Goal: Information Seeking & Learning: Learn about a topic

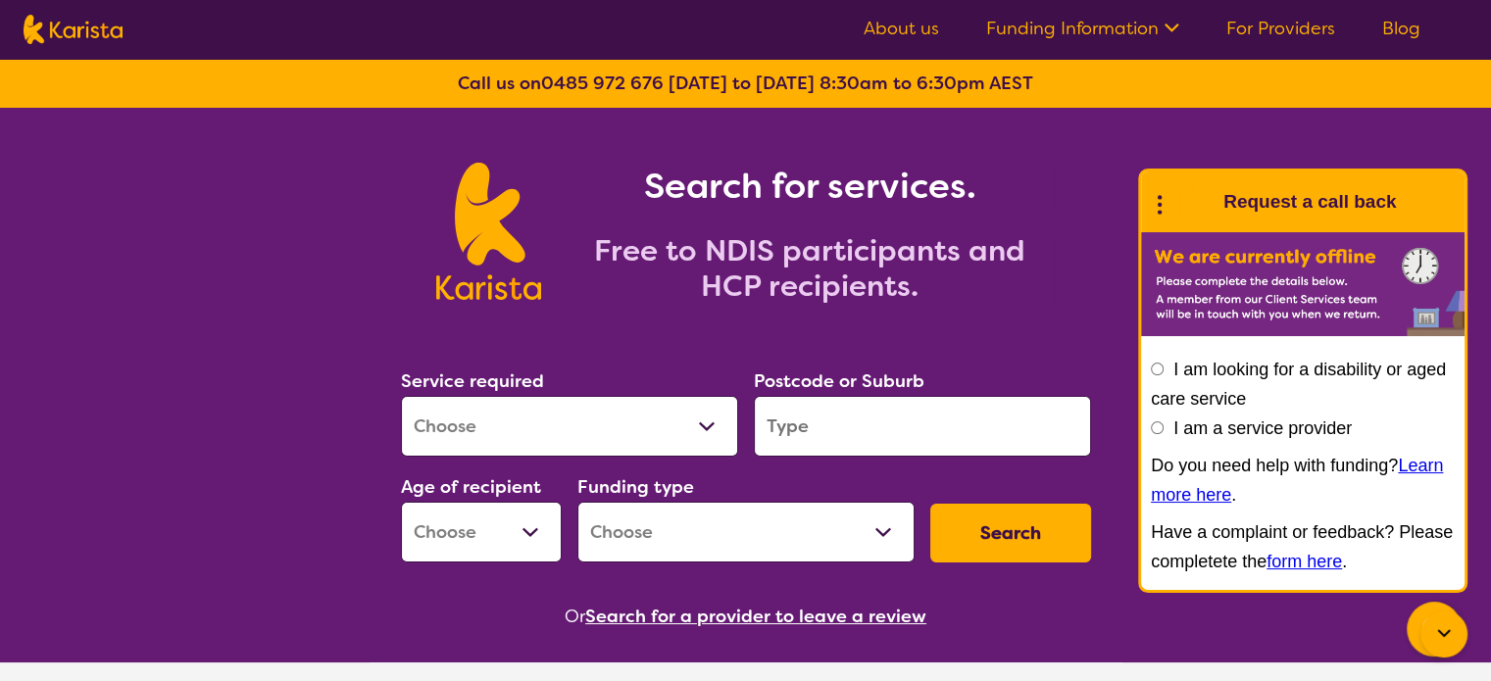
click at [469, 415] on select "Allied Health Assistant Assessment ([MEDICAL_DATA] or [MEDICAL_DATA]) Behaviour…" at bounding box center [569, 426] width 337 height 61
select select "NDIS Plan management"
click at [401, 396] on select "Allied Health Assistant Assessment ([MEDICAL_DATA] or [MEDICAL_DATA]) Behaviour…" at bounding box center [569, 426] width 337 height 61
select select "NDIS"
click at [815, 417] on input "search" at bounding box center [922, 426] width 337 height 61
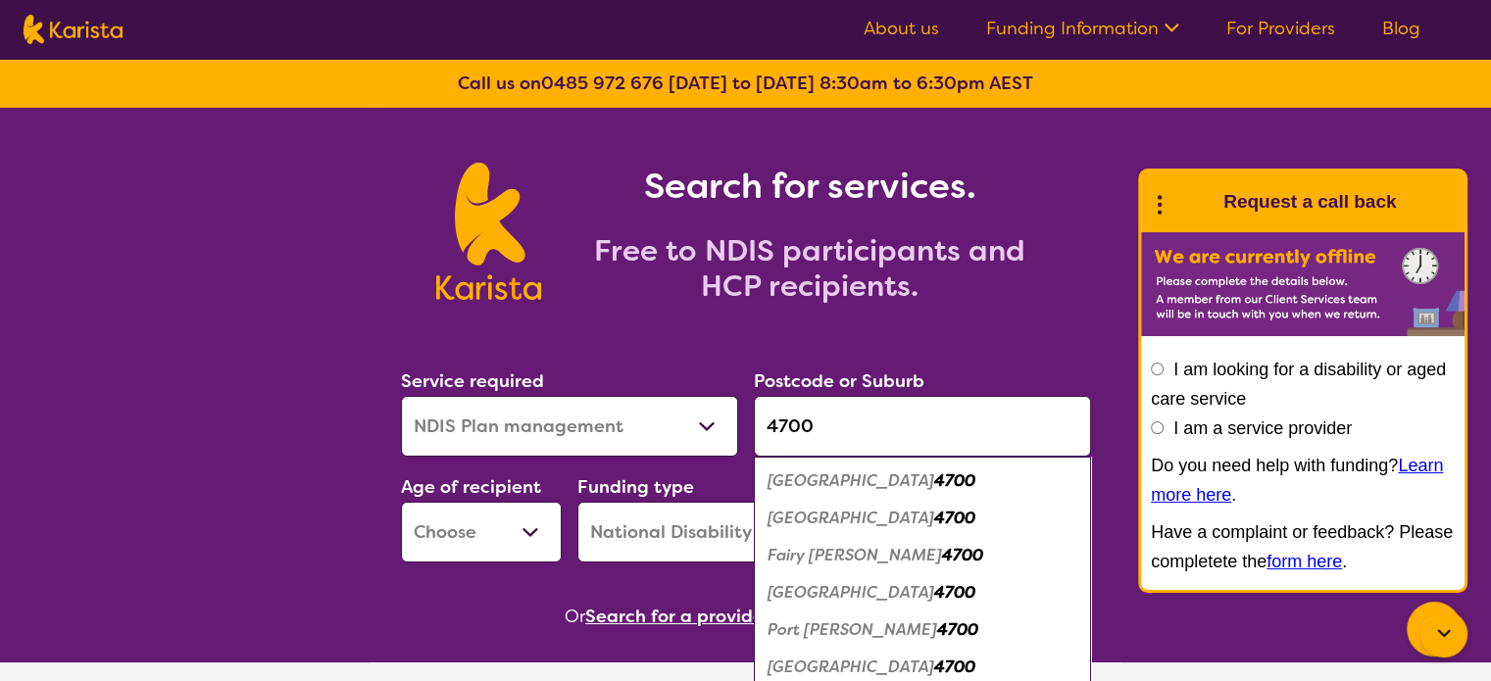
type input "4700"
click at [934, 665] on em "4700" at bounding box center [954, 667] width 41 height 21
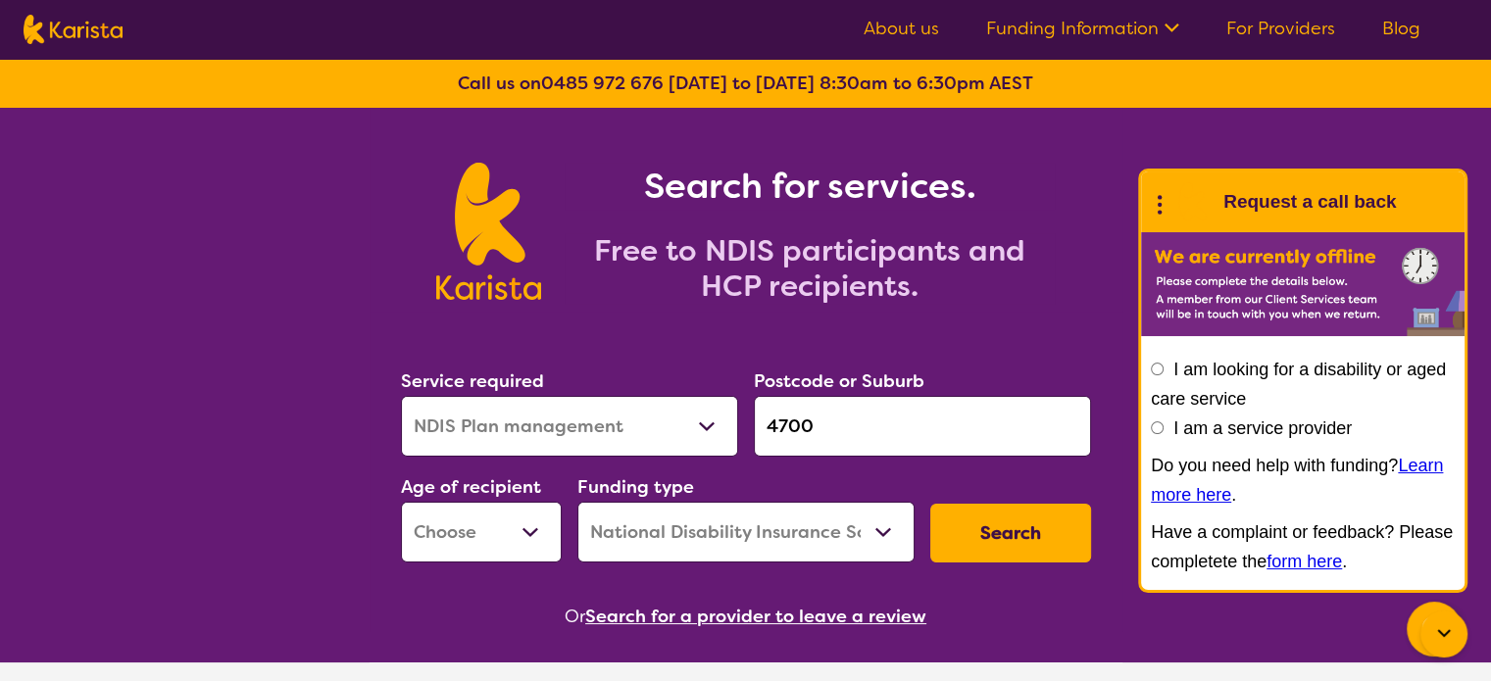
click at [459, 528] on select "Early Childhood - 0 to 9 Child - 10 to 11 Adolescent - 12 to 17 Adult - 18 to 6…" at bounding box center [481, 532] width 161 height 61
select select "AD"
click at [401, 502] on select "Early Childhood - 0 to 9 Child - 10 to 11 Adolescent - 12 to 17 Adult - 18 to 6…" at bounding box center [481, 532] width 161 height 61
click at [657, 513] on select "Home Care Package (HCP) National Disability Insurance Scheme (NDIS) I don't know" at bounding box center [745, 532] width 337 height 61
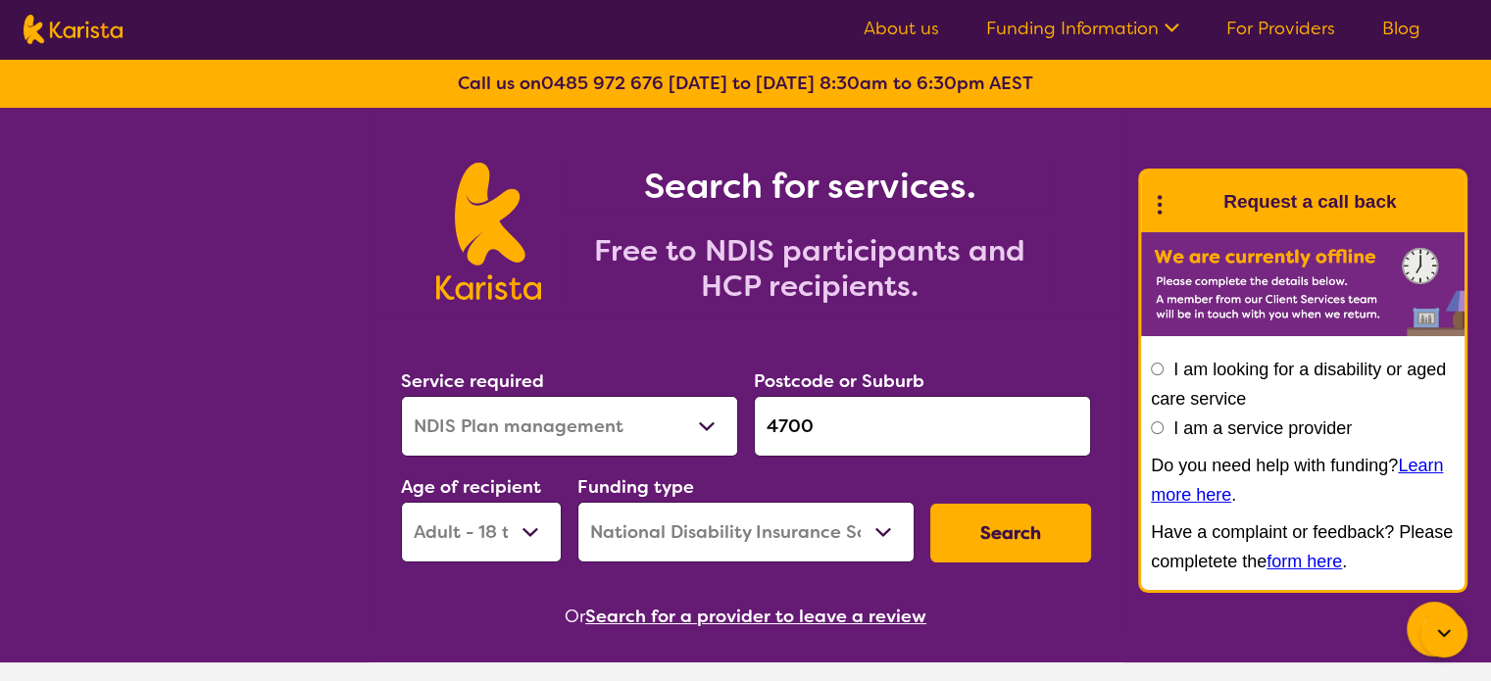
click at [1003, 526] on button "Search" at bounding box center [1010, 533] width 161 height 59
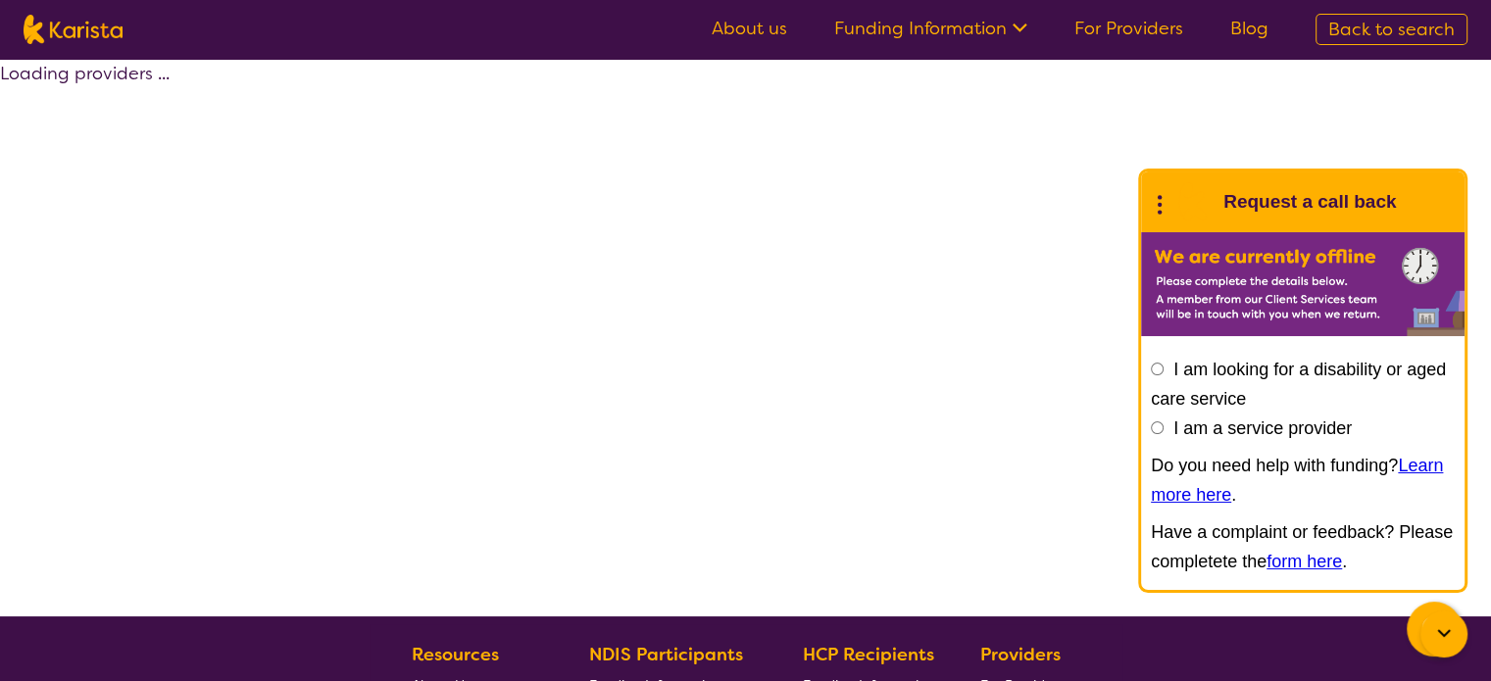
select select "by_score"
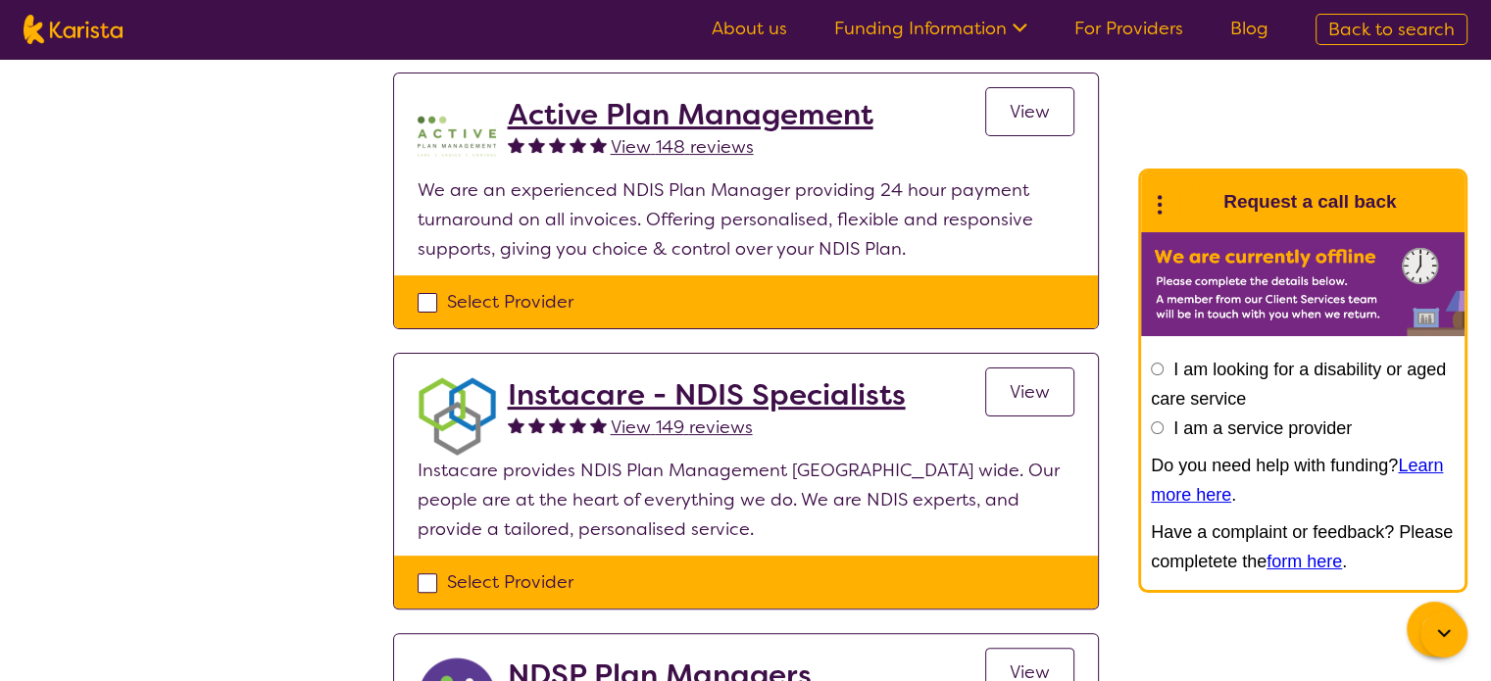
scroll to position [485, 0]
